Goal: Task Accomplishment & Management: Manage account settings

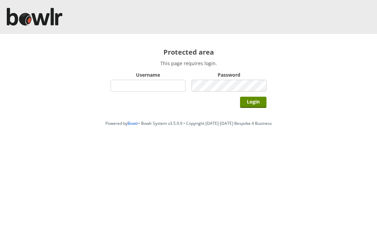
click at [140, 87] on input "Username" at bounding box center [148, 86] width 75 height 12
type input "Hornseaindoorbowlsclub"
click at [254, 100] on input "Login" at bounding box center [253, 102] width 26 height 11
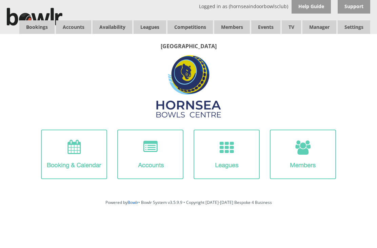
click at [36, 28] on link "Bookings" at bounding box center [36, 27] width 35 height 14
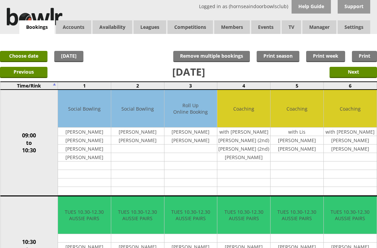
click at [32, 56] on link "Choose date" at bounding box center [23, 56] width 47 height 11
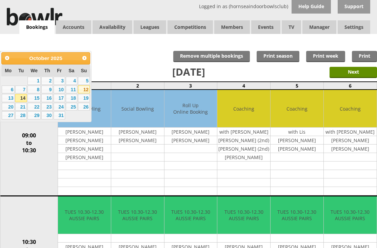
click at [89, 90] on link "12" at bounding box center [84, 89] width 12 height 8
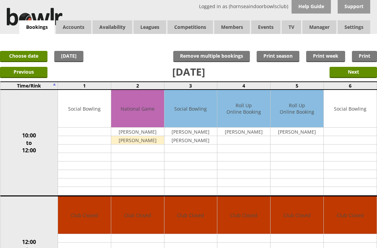
click at [28, 58] on link "Choose date" at bounding box center [23, 56] width 47 height 11
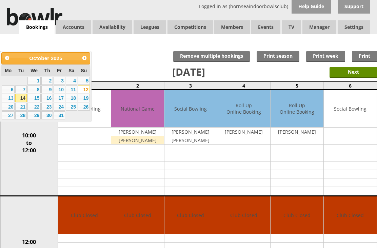
click at [24, 119] on link "28" at bounding box center [21, 115] width 12 height 8
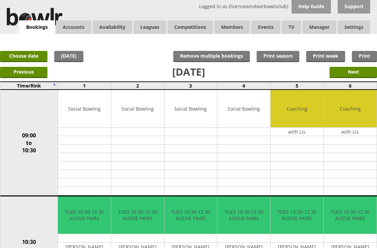
click at [29, 59] on link "Choose date" at bounding box center [23, 56] width 47 height 11
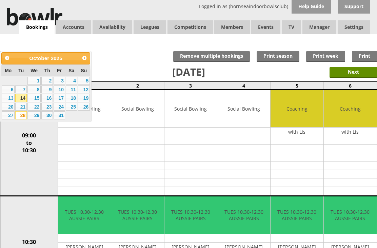
click at [86, 110] on link "26" at bounding box center [84, 107] width 12 height 8
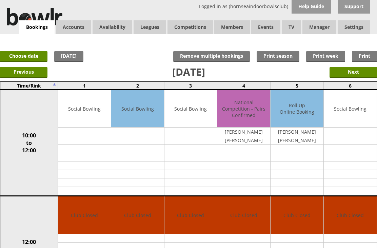
click at [234, 31] on span "Members" at bounding box center [232, 27] width 36 height 14
click at [0, 0] on link "Balances" at bounding box center [0, 0] width 0 height 0
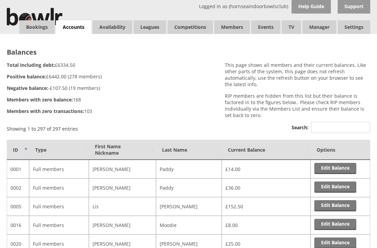
click at [179, 153] on th "Last Name" at bounding box center [189, 150] width 66 height 20
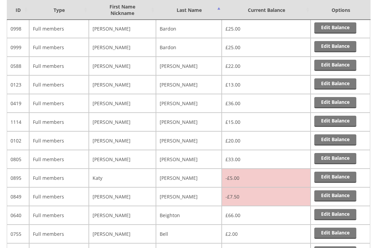
scroll to position [308, 0]
click at [338, 180] on link "Edit Balance" at bounding box center [335, 177] width 42 height 11
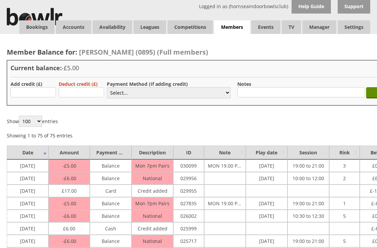
scroll to position [5, 0]
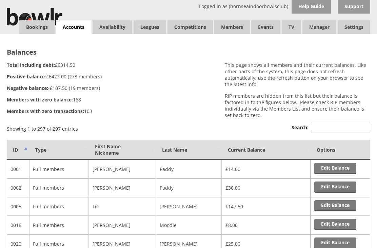
click at [180, 154] on th "Last Name" at bounding box center [189, 150] width 66 height 20
click at [38, 29] on link "Bookings" at bounding box center [36, 27] width 35 height 14
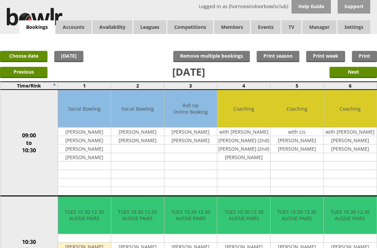
click at [28, 57] on link "Choose date" at bounding box center [23, 56] width 47 height 11
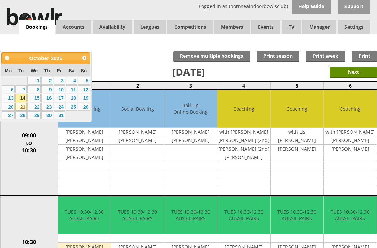
click at [25, 110] on link "21" at bounding box center [21, 107] width 12 height 8
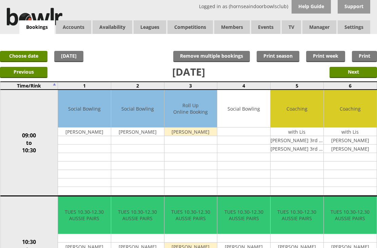
click at [32, 60] on link "Choose date" at bounding box center [23, 56] width 47 height 11
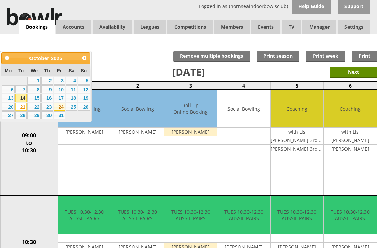
click at [64, 111] on link "24" at bounding box center [60, 107] width 12 height 8
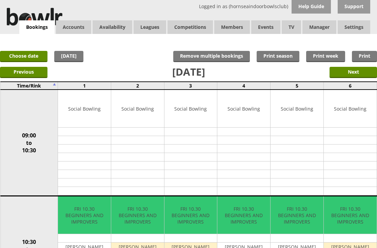
click at [26, 57] on link "Choose date" at bounding box center [23, 56] width 47 height 11
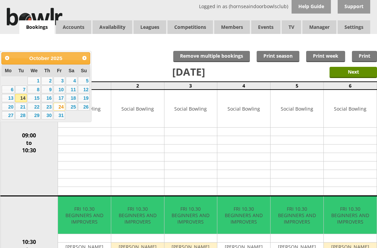
click at [24, 110] on link "21" at bounding box center [21, 107] width 12 height 8
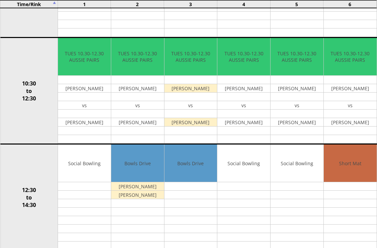
scroll to position [158, 0]
click at [0, 0] on input "Move" at bounding box center [0, 0] width 0 height 0
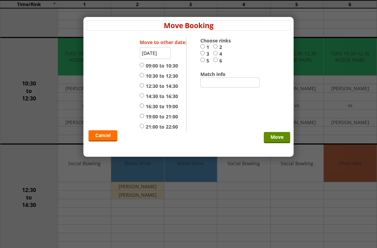
click at [103, 141] on link "Cancel" at bounding box center [102, 135] width 29 height 11
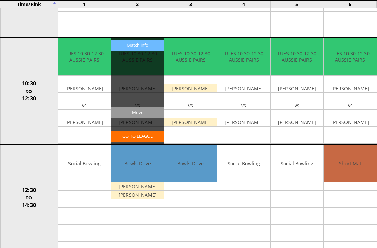
click at [145, 112] on input "Move" at bounding box center [137, 112] width 53 height 11
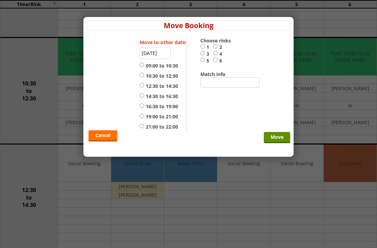
click at [144, 129] on input "21:00 to 22:00" at bounding box center [142, 125] width 4 height 5
radio input "true"
click at [217, 47] on input "2" at bounding box center [215, 46] width 4 height 5
radio input "true"
click at [279, 143] on input "Move" at bounding box center [277, 137] width 26 height 11
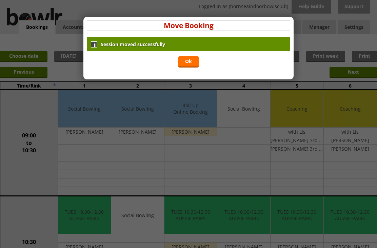
click at [191, 62] on link "Ok" at bounding box center [188, 61] width 20 height 11
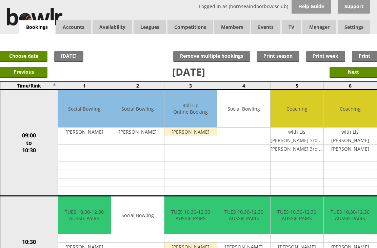
click at [23, 59] on link "Choose date" at bounding box center [23, 56] width 47 height 11
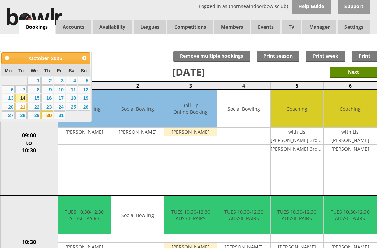
click at [49, 119] on link "30" at bounding box center [47, 115] width 12 height 8
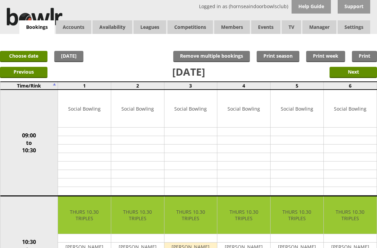
click at [0, 0] on link "Log Out" at bounding box center [0, 0] width 0 height 0
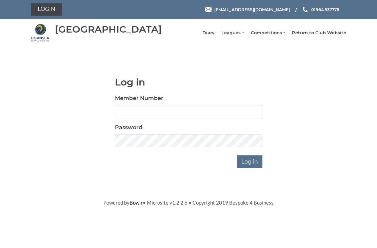
click at [240, 36] on link "Leagues" at bounding box center [232, 33] width 22 height 6
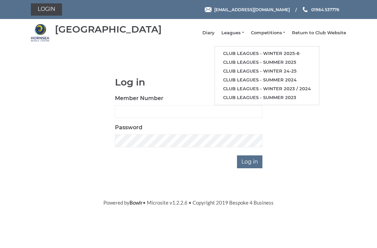
click at [260, 56] on link "Club leagues - Winter 2025-6" at bounding box center [267, 53] width 104 height 9
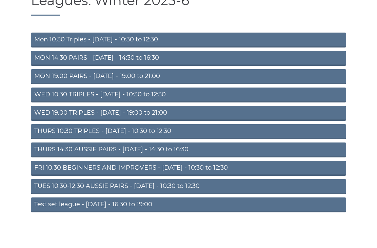
scroll to position [34, 0]
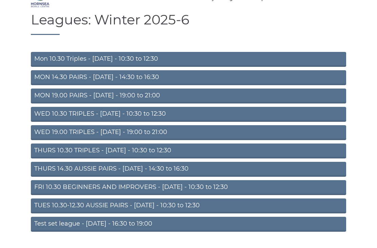
click at [118, 209] on link "TUES 10.30-12.30 AUSSIE PAIRS - Tuesday - 10:30 to 12:30" at bounding box center [188, 205] width 315 height 15
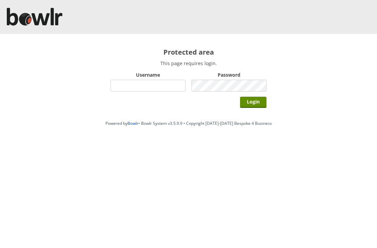
click at [145, 83] on input "Username" at bounding box center [148, 86] width 75 height 12
type input "Hornseaindoorbowlsclub"
click at [258, 100] on input "Login" at bounding box center [253, 102] width 26 height 11
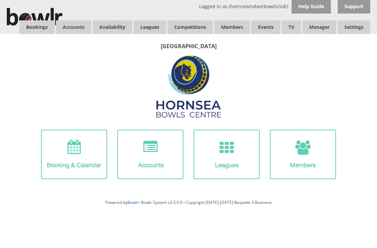
click at [40, 25] on link "Bookings" at bounding box center [36, 27] width 35 height 14
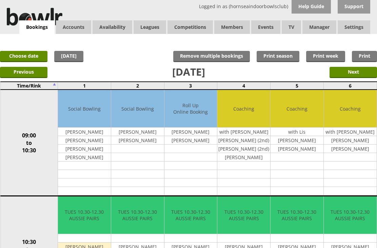
click at [355, 74] on input "Next" at bounding box center [353, 72] width 47 height 11
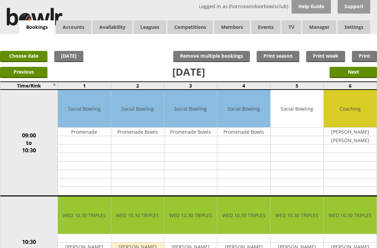
click at [360, 75] on input "Next" at bounding box center [353, 72] width 47 height 11
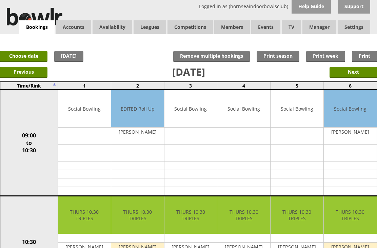
click at [197, 29] on link "Competitions" at bounding box center [190, 27] width 45 height 14
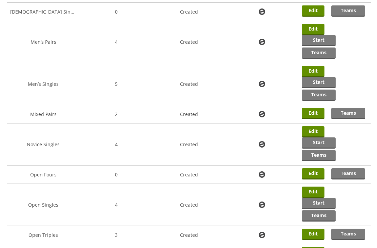
scroll to position [200, 0]
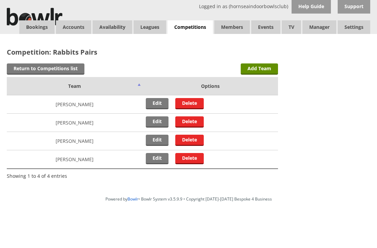
click at [155, 122] on link "Edit" at bounding box center [157, 121] width 23 height 11
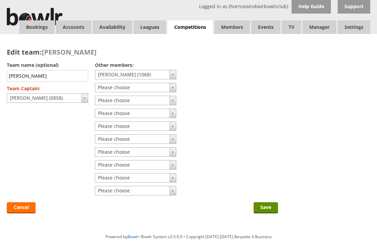
click at [23, 208] on link "Cancel" at bounding box center [21, 207] width 29 height 11
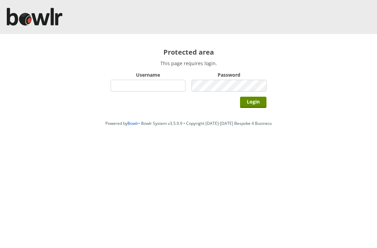
click at [154, 90] on input "Username" at bounding box center [148, 86] width 75 height 12
type input "Hornseaindoorbowlsclub"
click at [264, 103] on input "Login" at bounding box center [253, 102] width 26 height 11
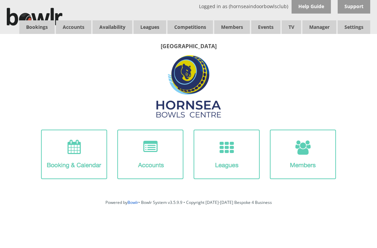
click at [41, 23] on link "Bookings" at bounding box center [36, 27] width 35 height 14
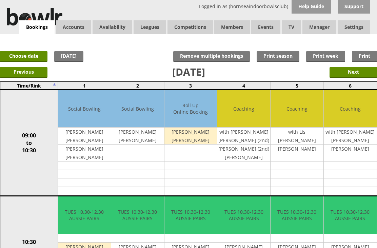
click at [35, 55] on link "Choose date" at bounding box center [23, 56] width 47 height 11
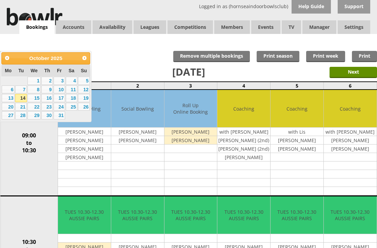
click at [54, 117] on link "31" at bounding box center [60, 115] width 12 height 8
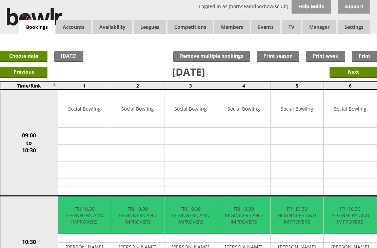
click at [30, 56] on link "Choose date" at bounding box center [23, 56] width 47 height 11
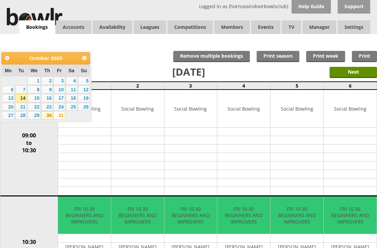
click at [51, 115] on link "30" at bounding box center [47, 115] width 12 height 8
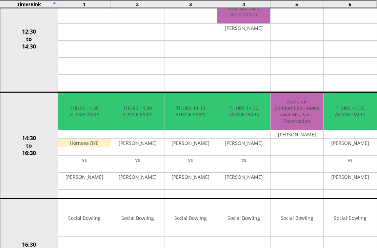
scroll to position [311, 0]
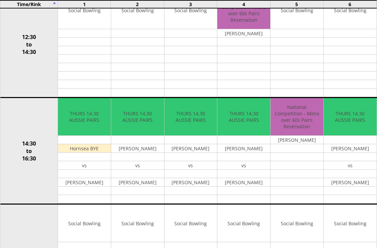
click at [0, 0] on input "Move" at bounding box center [0, 0] width 0 height 0
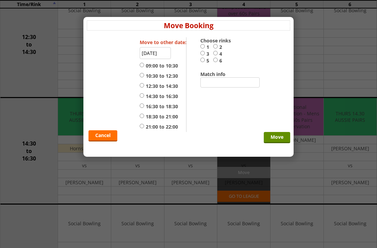
click at [144, 108] on input "16:30 to 18:30" at bounding box center [142, 105] width 4 height 5
radio input "true"
click at [217, 54] on input "4" at bounding box center [215, 53] width 4 height 5
radio input "true"
click at [280, 143] on input "Move" at bounding box center [277, 137] width 26 height 11
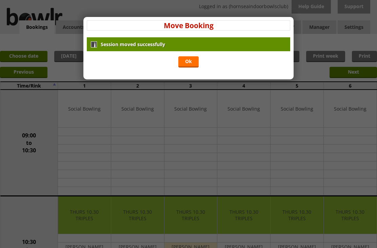
click at [190, 62] on link "Ok" at bounding box center [188, 61] width 20 height 11
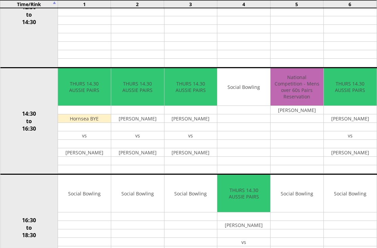
scroll to position [341, 0]
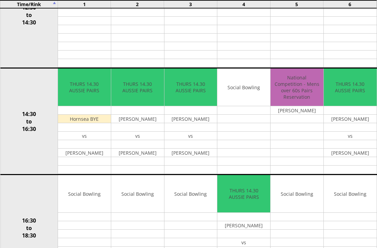
click at [0, 0] on input "Move" at bounding box center [0, 0] width 0 height 0
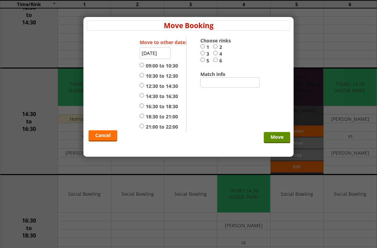
click at [220, 52] on label "4" at bounding box center [219, 54] width 13 height 7
click at [218, 52] on input "4" at bounding box center [215, 53] width 4 height 5
radio input "true"
click at [144, 97] on input "14:30 to 16:30" at bounding box center [142, 95] width 4 height 5
radio input "true"
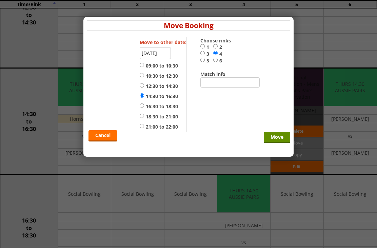
click at [282, 142] on input "Move" at bounding box center [277, 137] width 26 height 11
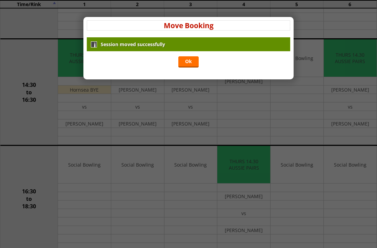
scroll to position [372, 0]
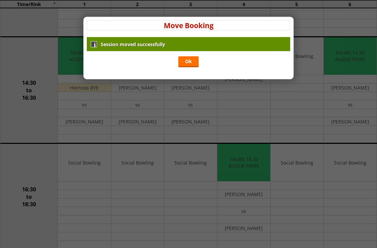
click at [246, 197] on div "x Move Booking Session moved successfully Ok Move to other date: [DATE] 09:00 t…" at bounding box center [188, 124] width 377 height 248
click at [185, 57] on link "Ok" at bounding box center [188, 61] width 20 height 11
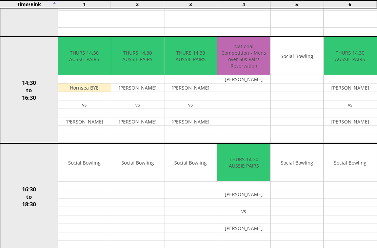
click at [0, 0] on input "Move" at bounding box center [0, 0] width 0 height 0
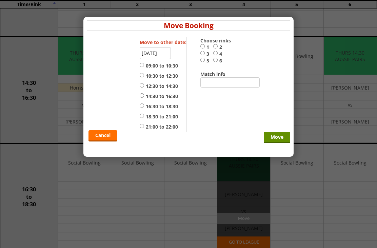
click at [203, 56] on input "3" at bounding box center [202, 53] width 4 height 5
radio input "true"
click at [202, 62] on input "5" at bounding box center [202, 59] width 4 height 5
radio input "true"
click at [144, 98] on input "14:30 to 16:30" at bounding box center [142, 95] width 4 height 5
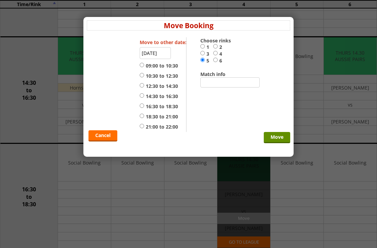
radio input "true"
click at [281, 143] on input "Move" at bounding box center [277, 137] width 26 height 11
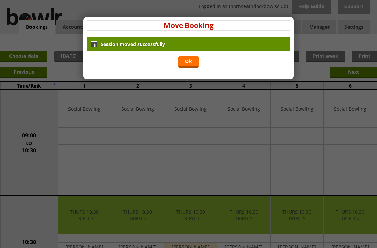
click at [186, 61] on link "Ok" at bounding box center [188, 61] width 20 height 11
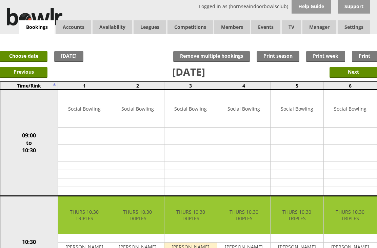
click at [24, 56] on link "Choose date" at bounding box center [23, 56] width 47 height 11
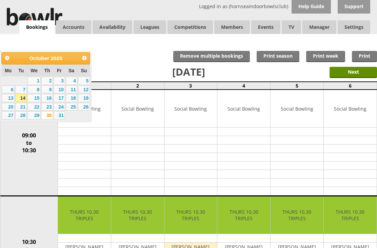
click at [24, 109] on link "21" at bounding box center [21, 107] width 12 height 8
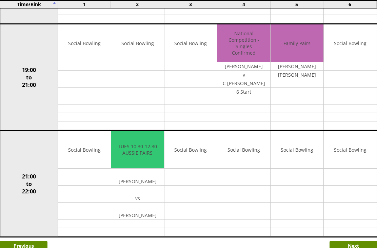
scroll to position [631, 0]
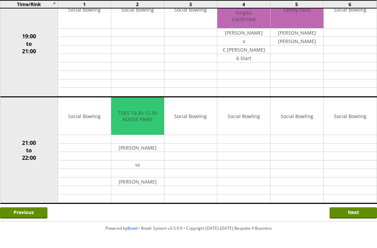
click at [0, 0] on input "Move" at bounding box center [0, 0] width 0 height 0
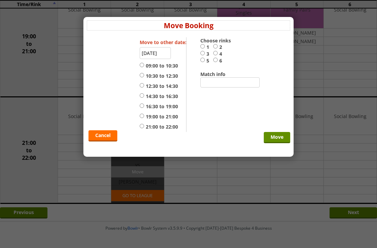
click at [108, 139] on link "Cancel" at bounding box center [102, 135] width 29 height 11
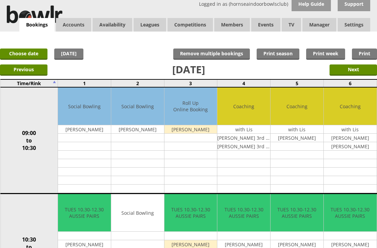
scroll to position [0, 0]
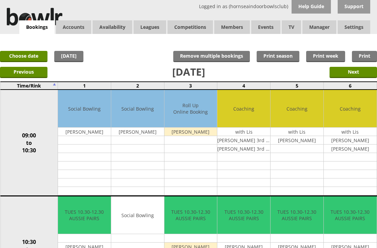
click at [28, 55] on link "Choose date" at bounding box center [23, 56] width 47 height 11
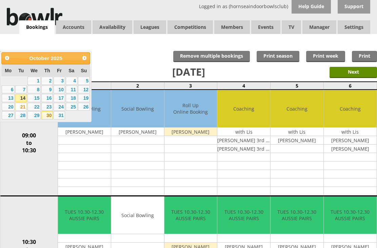
click at [50, 118] on link "30" at bounding box center [47, 115] width 12 height 8
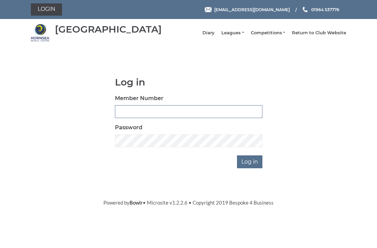
click at [171, 116] on input "Member Number" at bounding box center [188, 111] width 147 height 13
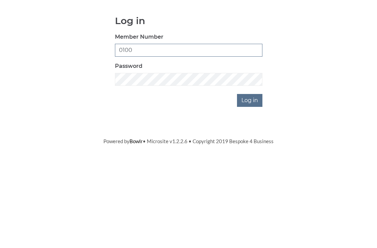
type input "0100"
click at [254, 155] on input "Log in" at bounding box center [249, 161] width 25 height 13
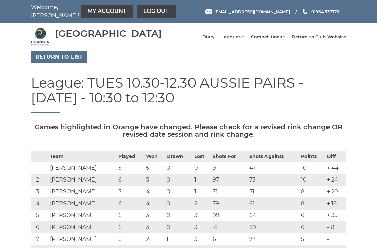
click at [93, 11] on link "My Account" at bounding box center [107, 11] width 53 height 12
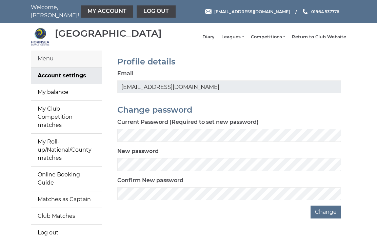
click at [62, 149] on link "My Roll-up/National/County matches" at bounding box center [66, 150] width 71 height 33
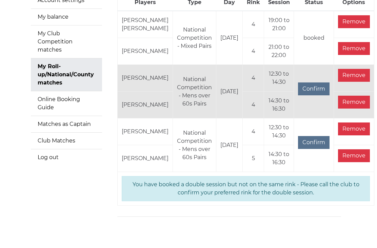
scroll to position [85, 0]
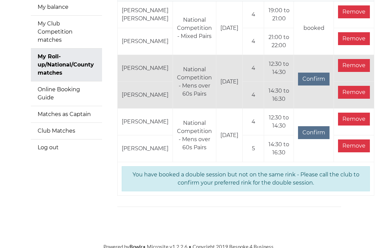
click at [298, 139] on input "Confirm" at bounding box center [314, 132] width 32 height 13
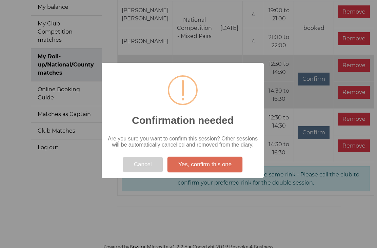
click at [211, 172] on button "Yes, confirm this one" at bounding box center [205, 165] width 75 height 16
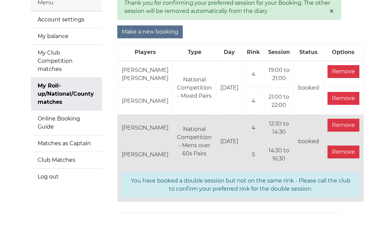
scroll to position [62, 0]
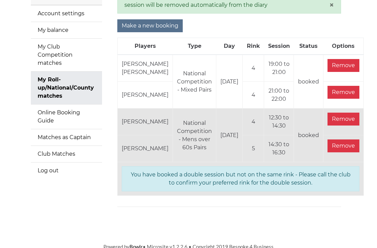
click at [250, 212] on div "Thank you for confirming your preferred session for your Booking. The other ses…" at bounding box center [229, 100] width 244 height 224
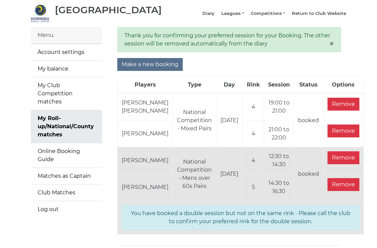
scroll to position [0, 0]
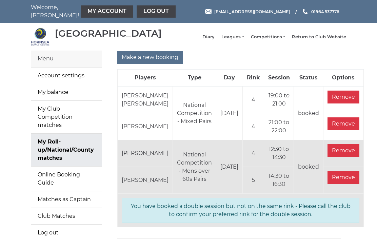
click at [140, 11] on link "Log out" at bounding box center [156, 11] width 39 height 12
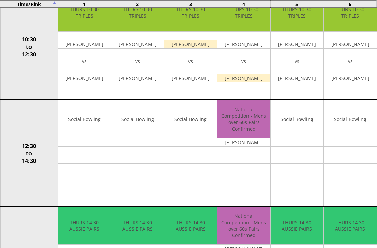
scroll to position [202, 0]
click at [0, 0] on link "Edit" at bounding box center [0, 0] width 0 height 0
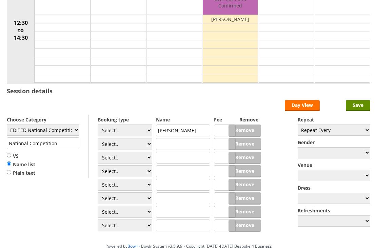
scroll to position [98, 0]
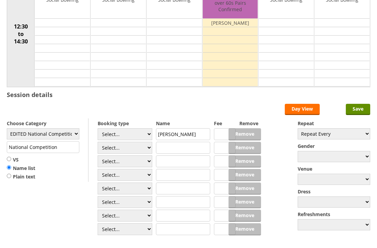
click at [74, 138] on select "EDITED National Competition" at bounding box center [43, 133] width 73 height 11
click at [174, 152] on input "text" at bounding box center [183, 148] width 55 height 12
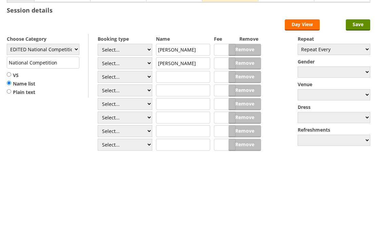
type input "[PERSON_NAME]"
click at [149, 128] on select "Select... Club Competition (Member) Club Competition (Visitor) National (Member…" at bounding box center [125, 134] width 55 height 12
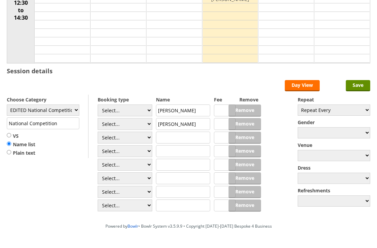
select select "1_46"
type input "EDITED National Competition"
type input "6.0000"
click at [138, 127] on select "Select... Club Competition (Member) Club Competition (Visitor) National (Member…" at bounding box center [125, 124] width 55 height 12
select select "1_46"
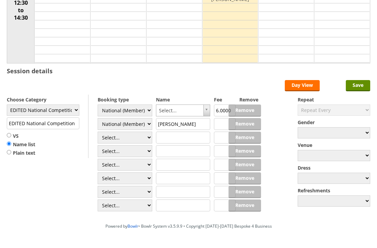
type input "6.0000"
click at [361, 88] on input "Save" at bounding box center [358, 85] width 24 height 11
click at [361, 87] on input "Save" at bounding box center [358, 85] width 24 height 11
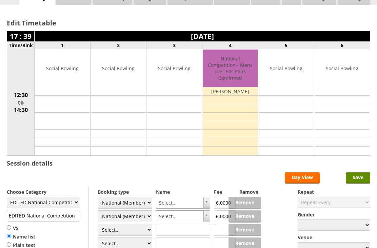
scroll to position [31, 0]
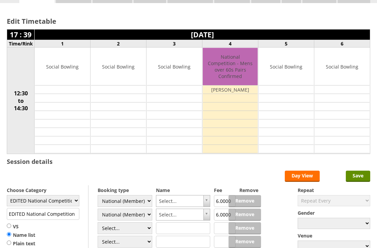
click at [359, 177] on input "Save" at bounding box center [358, 176] width 24 height 11
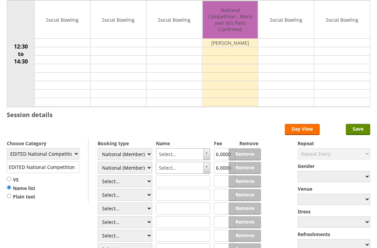
scroll to position [79, 0]
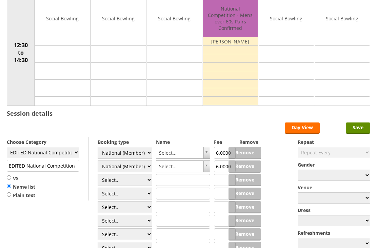
click at [313, 130] on link "Day View" at bounding box center [302, 127] width 35 height 11
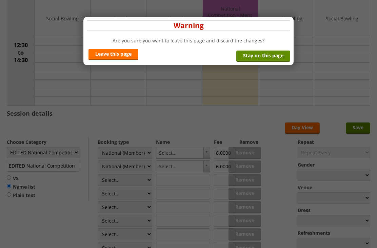
click at [264, 57] on link "Stay on this page" at bounding box center [263, 56] width 54 height 11
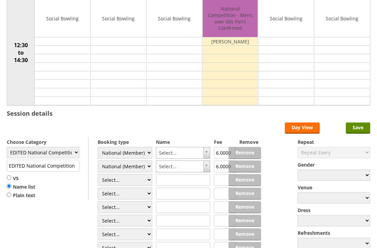
click at [304, 133] on link "Day View" at bounding box center [302, 127] width 35 height 11
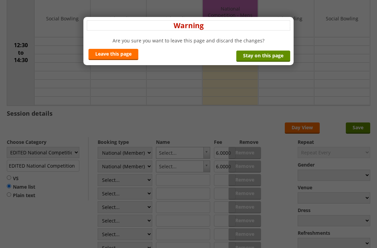
click at [123, 59] on link "Leave this page" at bounding box center [113, 54] width 50 height 11
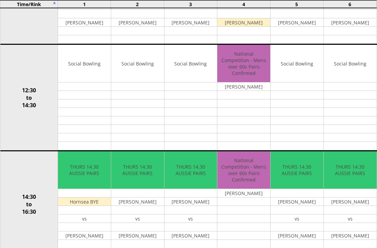
scroll to position [258, 0]
click at [0, 0] on link "Delete" at bounding box center [0, 0] width 0 height 0
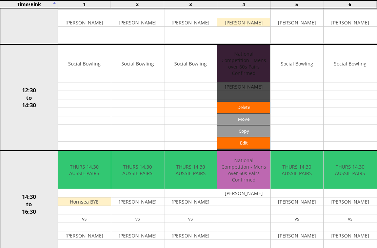
scroll to position [280, 0]
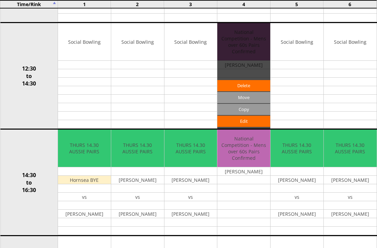
click at [250, 123] on link "Edit" at bounding box center [243, 121] width 53 height 11
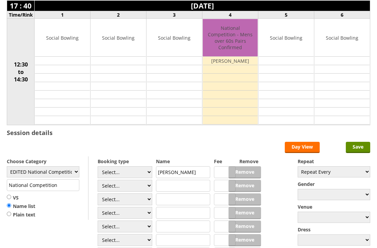
scroll to position [72, 0]
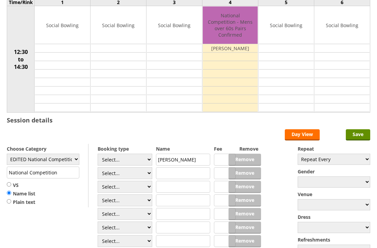
click at [145, 164] on select "Select... Club Competition (Member) Club Competition (Visitor) National (Member…" at bounding box center [125, 160] width 55 height 12
select select "1_46"
type input "EDITED National Competition"
type input "6.0000"
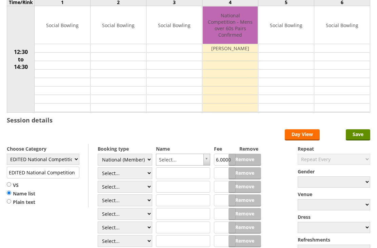
scroll to position [72, 0]
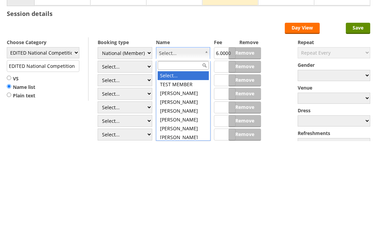
type input "q"
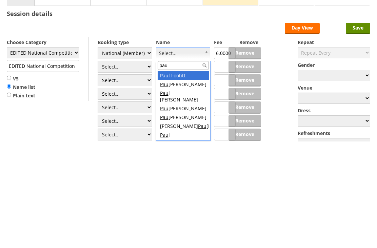
type input "paul"
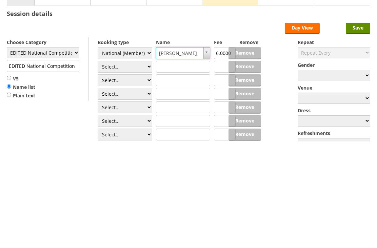
click at [173, 168] on input "text" at bounding box center [183, 174] width 55 height 12
click at [141, 168] on select "Select... Club Competition (Member) Club Competition (Visitor) National (Member…" at bounding box center [125, 174] width 55 height 12
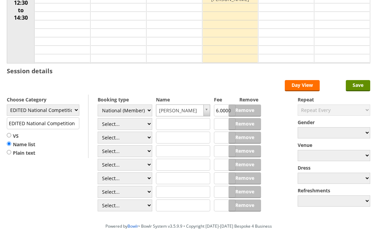
select select "1_46"
type input "6.0000"
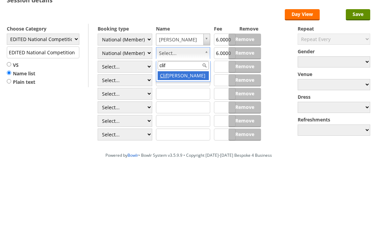
type input "cliff"
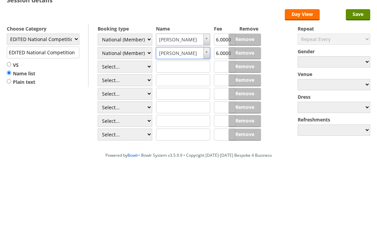
click at [362, 80] on input "Save" at bounding box center [358, 85] width 24 height 11
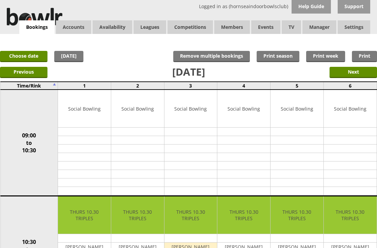
click at [26, 54] on link "Choose date" at bounding box center [23, 56] width 47 height 11
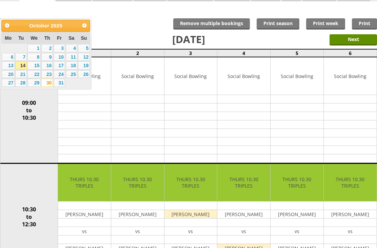
scroll to position [33, 0]
click at [64, 78] on link "24" at bounding box center [60, 74] width 12 height 8
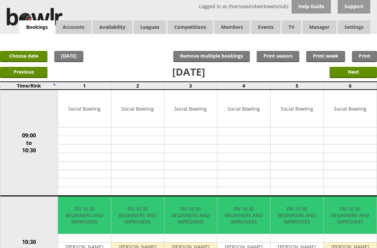
click at [28, 54] on link "Choose date" at bounding box center [23, 56] width 47 height 11
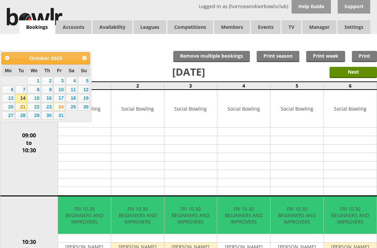
click at [25, 110] on link "21" at bounding box center [21, 107] width 12 height 8
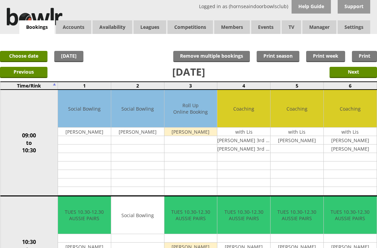
click at [30, 58] on link "Choose date" at bounding box center [23, 56] width 47 height 11
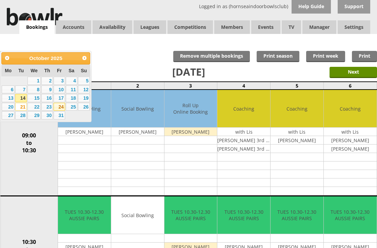
click at [63, 109] on link "24" at bounding box center [60, 107] width 12 height 8
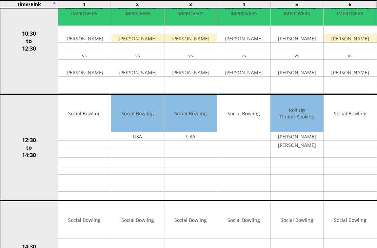
scroll to position [208, 0]
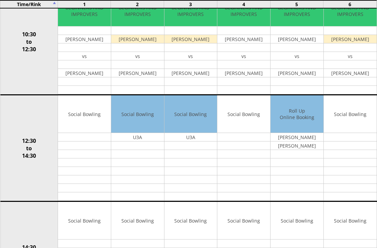
click at [0, 0] on input "Move" at bounding box center [0, 0] width 0 height 0
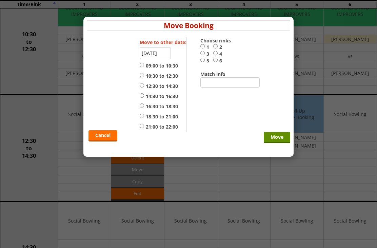
click at [217, 53] on input "4" at bounding box center [215, 53] width 4 height 5
radio input "true"
click at [144, 88] on input "12:30 to 14:30" at bounding box center [142, 85] width 4 height 5
radio input "true"
click at [283, 143] on input "Move" at bounding box center [277, 137] width 26 height 11
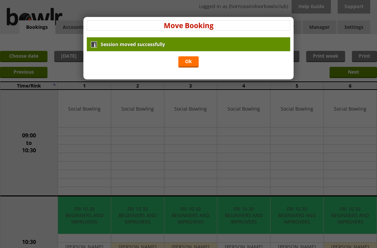
click at [190, 64] on link "Ok" at bounding box center [188, 61] width 20 height 11
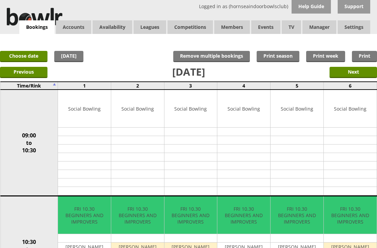
click at [24, 54] on link "Choose date" at bounding box center [23, 56] width 47 height 11
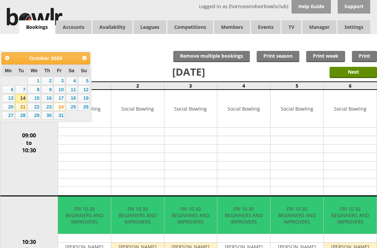
click at [25, 110] on link "21" at bounding box center [21, 107] width 12 height 8
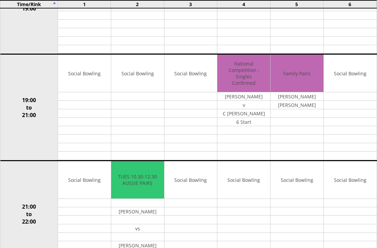
scroll to position [573, 0]
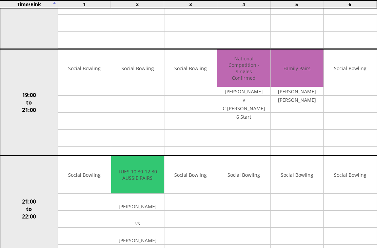
click at [0, 0] on input "Move" at bounding box center [0, 0] width 0 height 0
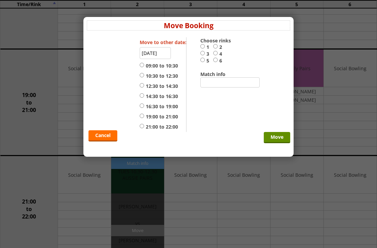
click at [161, 53] on input "21-10-2025" at bounding box center [155, 53] width 31 height 12
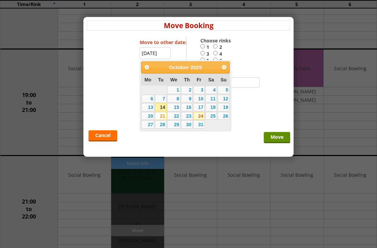
click at [203, 117] on link "24" at bounding box center [199, 116] width 12 height 8
type input "[DATE]"
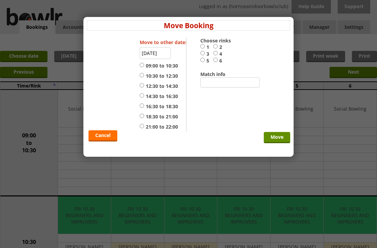
click at [221, 45] on label "2" at bounding box center [219, 47] width 13 height 7
click at [218, 45] on input "2" at bounding box center [215, 46] width 4 height 5
radio input "true"
click at [144, 88] on input "12:30 to 14:30" at bounding box center [142, 85] width 4 height 5
radio input "true"
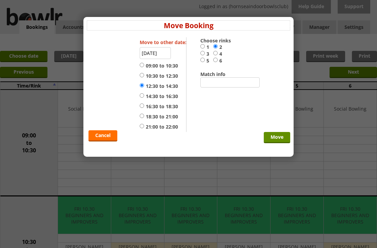
click at [281, 142] on input "Move" at bounding box center [277, 137] width 26 height 11
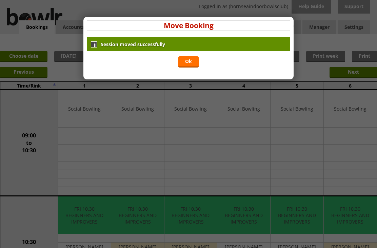
click at [194, 60] on link "Ok" at bounding box center [188, 61] width 20 height 11
